Goal: Check status: Check status

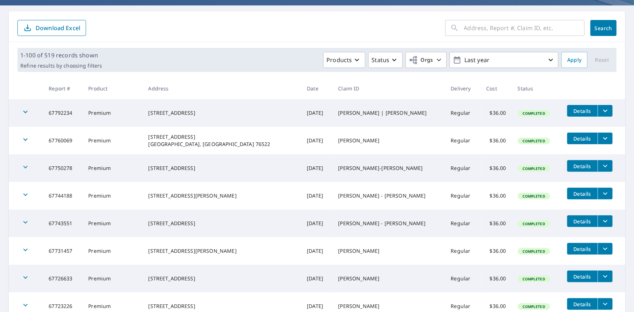
scroll to position [73, 0]
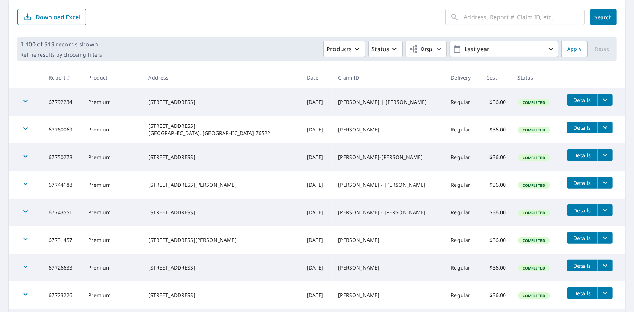
click at [24, 128] on icon "button" at bounding box center [25, 128] width 9 height 9
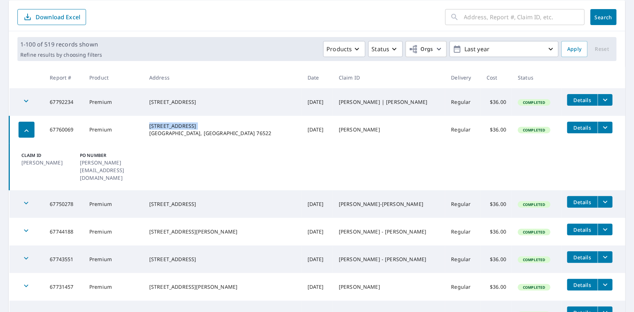
drag, startPoint x: 202, startPoint y: 125, endPoint x: 155, endPoint y: 126, distance: 47.2
click at [155, 126] on td "[STREET_ADDRESS] [GEOGRAPHIC_DATA], [GEOGRAPHIC_DATA] 76522" at bounding box center [222, 130] width 158 height 28
copy div "[STREET_ADDRESS]"
drag, startPoint x: 132, startPoint y: 152, endPoint x: 106, endPoint y: 139, distance: 28.4
click at [132, 152] on div "Claim ID [PERSON_NAME] PO Number [PERSON_NAME][EMAIL_ADDRESS][DOMAIN_NAME]" at bounding box center [107, 167] width 175 height 32
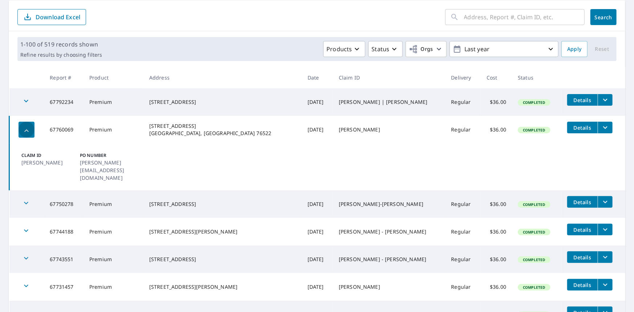
click at [25, 130] on icon "button" at bounding box center [26, 130] width 9 height 9
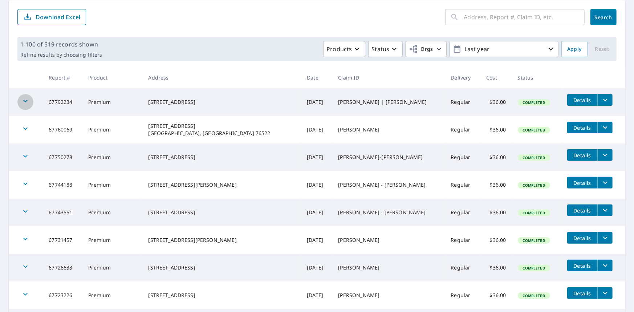
click at [20, 100] on div "button" at bounding box center [25, 102] width 16 height 16
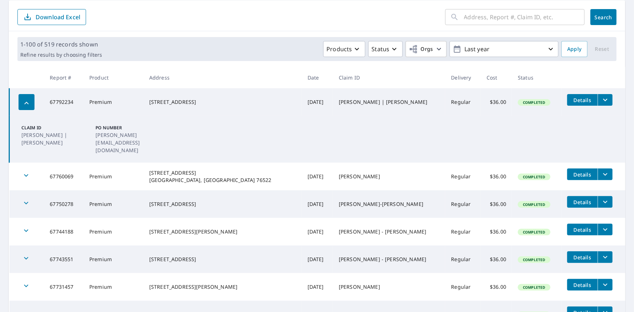
drag, startPoint x: 209, startPoint y: 98, endPoint x: 154, endPoint y: 101, distance: 54.2
click at [154, 101] on td "[STREET_ADDRESS]" at bounding box center [222, 102] width 158 height 28
copy div "[STREET_ADDRESS]"
drag, startPoint x: 235, startPoint y: 120, endPoint x: 243, endPoint y: 120, distance: 8.0
click at [236, 120] on td "Claim ID [PERSON_NAME] | [PERSON_NAME] PO Number [PERSON_NAME][EMAIL_ADDRESS][D…" at bounding box center [317, 139] width 616 height 47
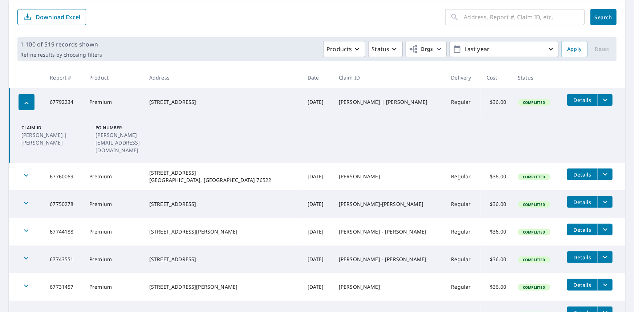
click at [475, 21] on input "text" at bounding box center [524, 17] width 121 height 20
paste input "66327917"
type input "66327917"
click at [599, 16] on span "Search" at bounding box center [603, 17] width 15 height 7
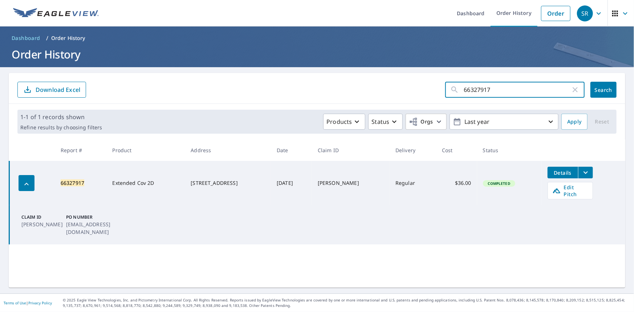
drag, startPoint x: 490, startPoint y: 90, endPoint x: 415, endPoint y: 98, distance: 74.9
click at [415, 98] on div "66327917 ​ Search Download Excel" at bounding box center [317, 88] width 617 height 31
paste input "[STREET_ADDRESS]"
type input "[STREET_ADDRESS]"
click button "Search" at bounding box center [604, 90] width 26 height 16
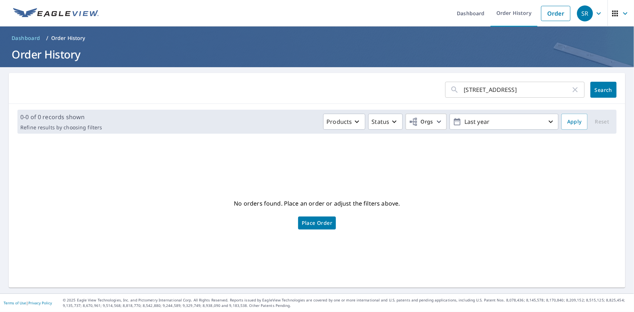
click at [573, 90] on icon "button" at bounding box center [575, 89] width 5 height 5
click at [468, 90] on input "text" at bounding box center [524, 90] width 121 height 20
paste input "66957993"
type input "66957993"
click at [600, 91] on span "Search" at bounding box center [603, 89] width 15 height 7
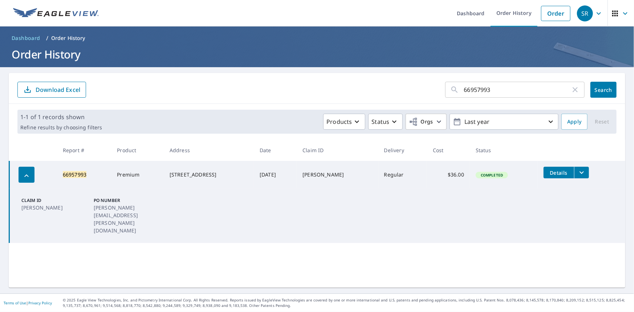
click at [337, 15] on ul "Dashboard Order History Order" at bounding box center [338, 13] width 471 height 27
click at [334, 15] on ul "Dashboard Order History Order" at bounding box center [338, 13] width 471 height 27
